Goal: Navigation & Orientation: Find specific page/section

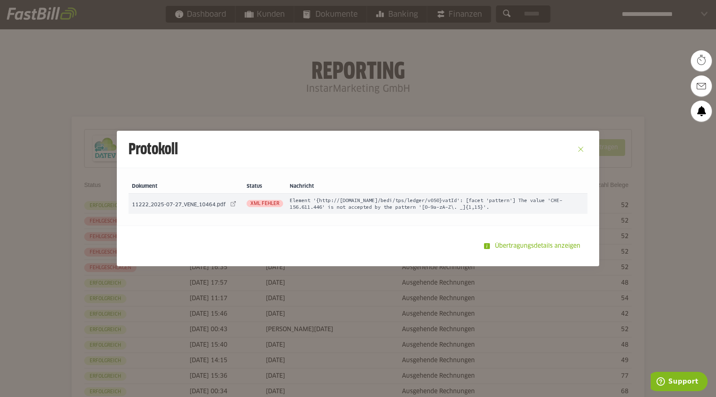
click at [581, 147] on button "Close" at bounding box center [580, 148] width 13 height 13
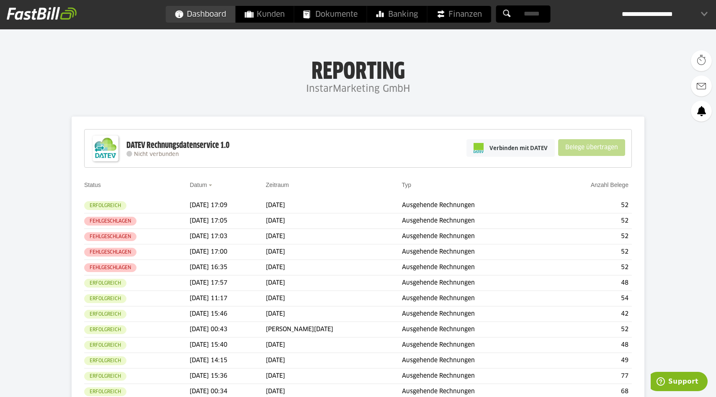
click at [203, 11] on span "Dashboard" at bounding box center [200, 14] width 51 height 17
